Goal: Task Accomplishment & Management: Use online tool/utility

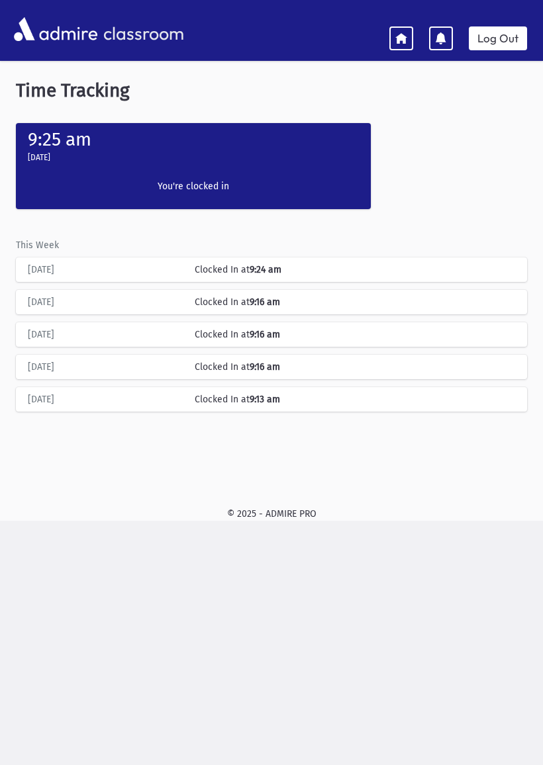
click at [489, 41] on link "Log Out" at bounding box center [497, 38] width 58 height 24
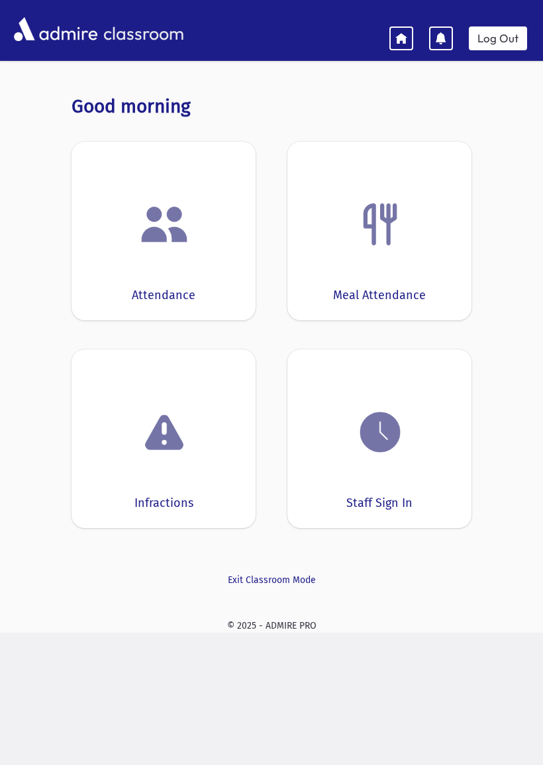
click at [384, 480] on div "Staff Sign In" at bounding box center [379, 438] width 184 height 179
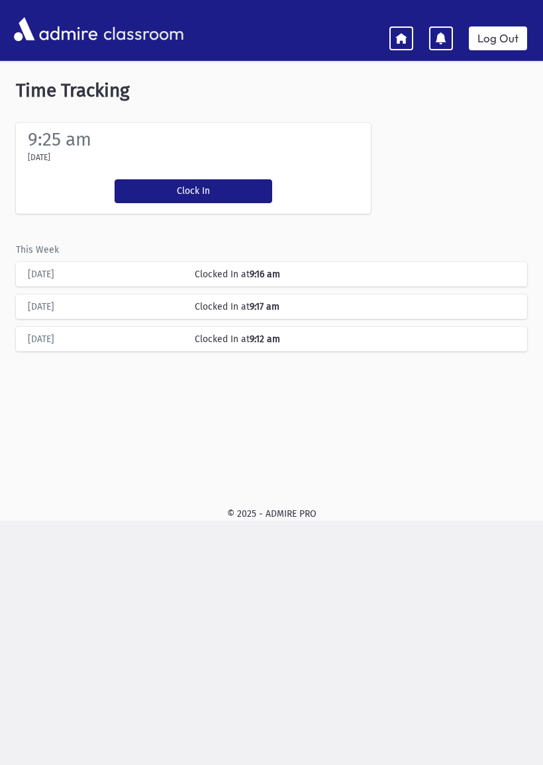
click at [174, 187] on button "Clock In" at bounding box center [192, 191] width 157 height 24
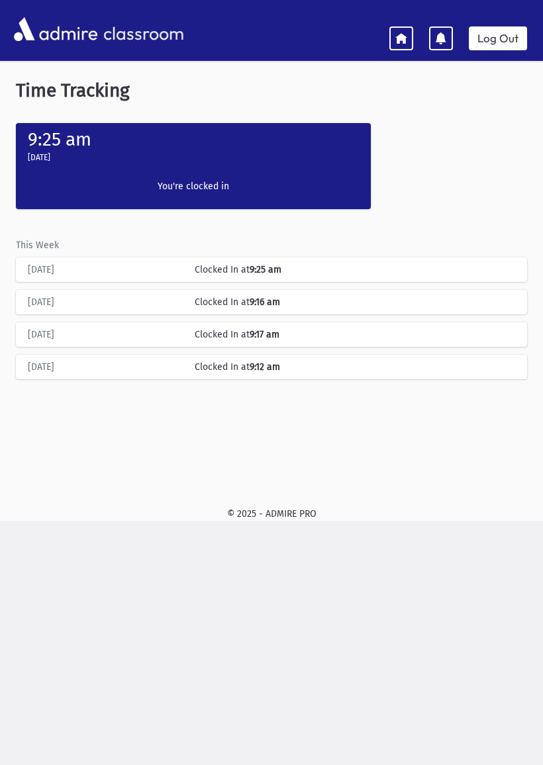
click at [498, 36] on link "Log Out" at bounding box center [497, 38] width 58 height 24
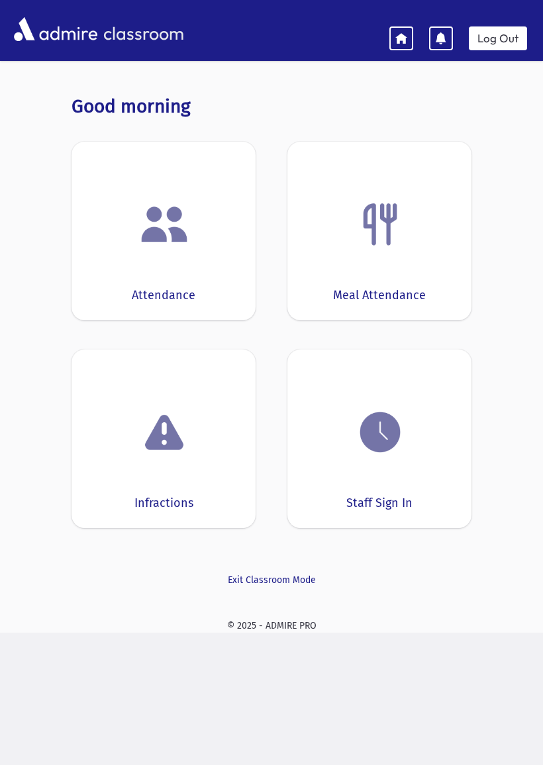
click at [164, 257] on div "Attendance" at bounding box center [163, 231] width 184 height 179
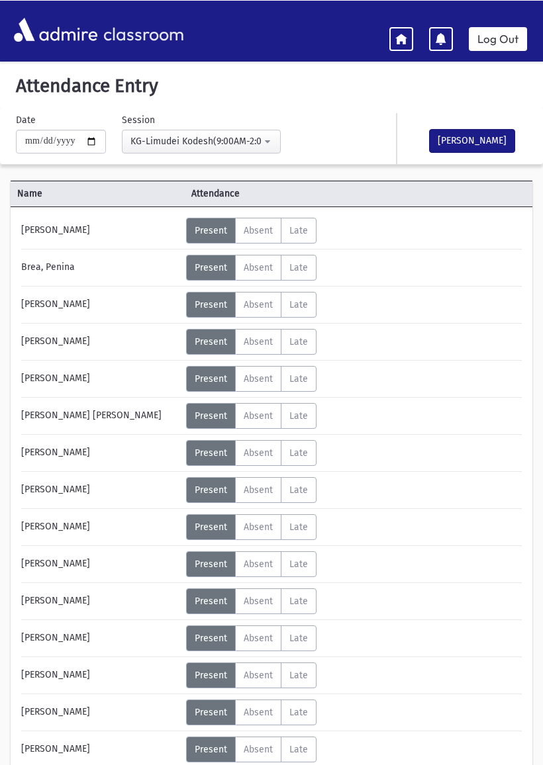
click at [468, 133] on button "[PERSON_NAME]" at bounding box center [472, 140] width 86 height 24
